Goal: Transaction & Acquisition: Book appointment/travel/reservation

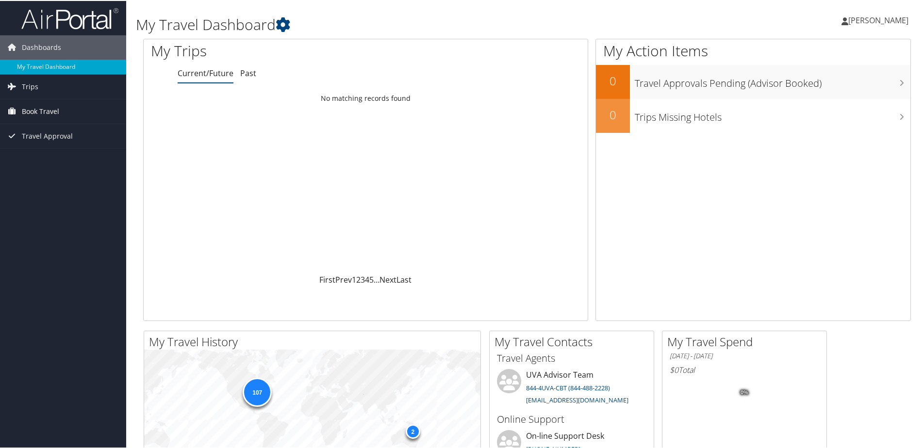
click at [29, 116] on span "Book Travel" at bounding box center [40, 111] width 37 height 24
click at [21, 155] on link "Book/Manage Online Trips" at bounding box center [63, 159] width 126 height 15
